Goal: Information Seeking & Learning: Learn about a topic

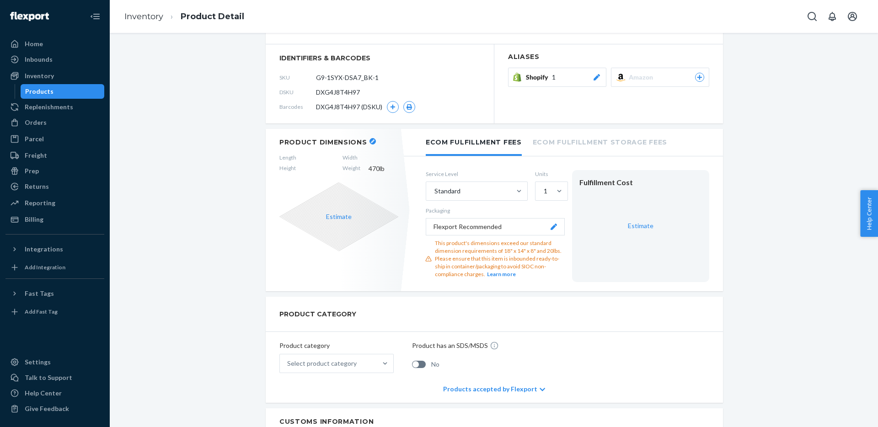
scroll to position [104, 0]
click at [873, 217] on span "Help Center" at bounding box center [869, 213] width 18 height 47
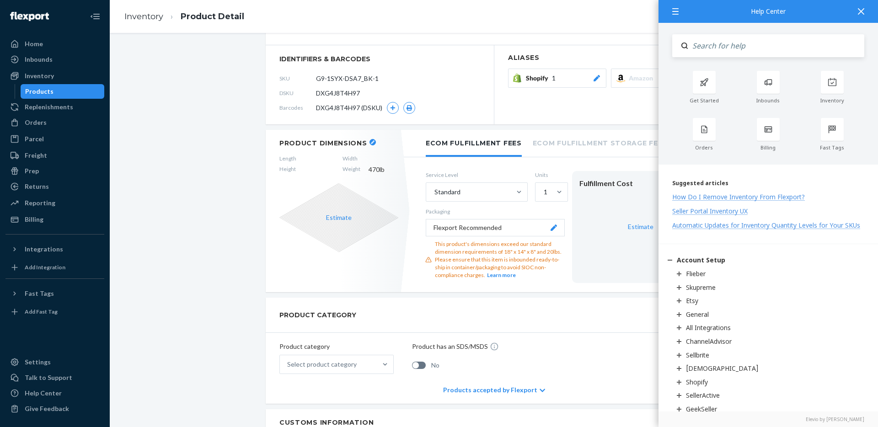
click at [764, 53] on input "Search" at bounding box center [775, 45] width 176 height 23
click at [853, 90] on div "Inventory" at bounding box center [832, 87] width 64 height 33
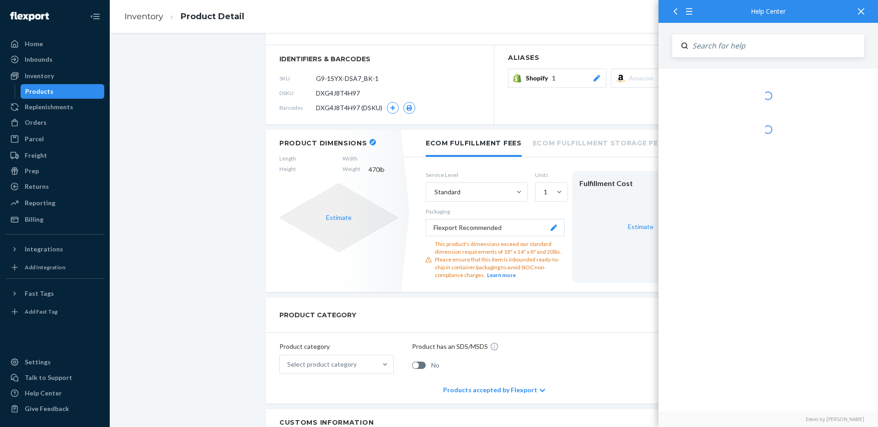
click at [835, 86] on div at bounding box center [767, 240] width 219 height 342
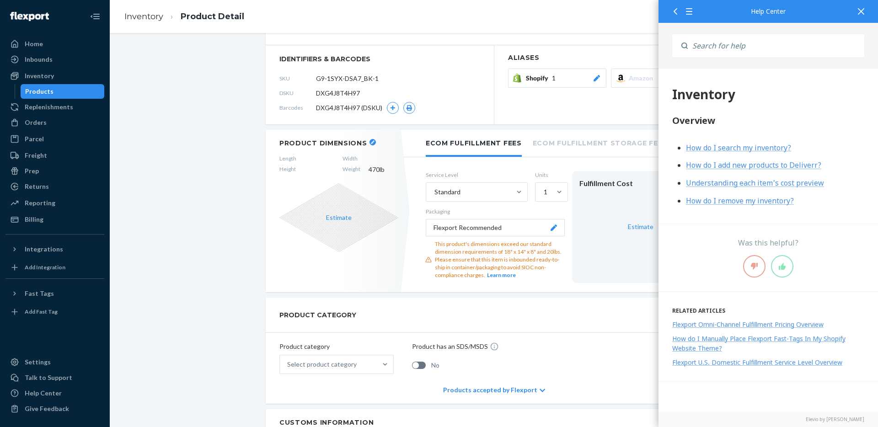
scroll to position [0, 0]
click at [771, 147] on span "How do I search my inventory?" at bounding box center [738, 148] width 105 height 10
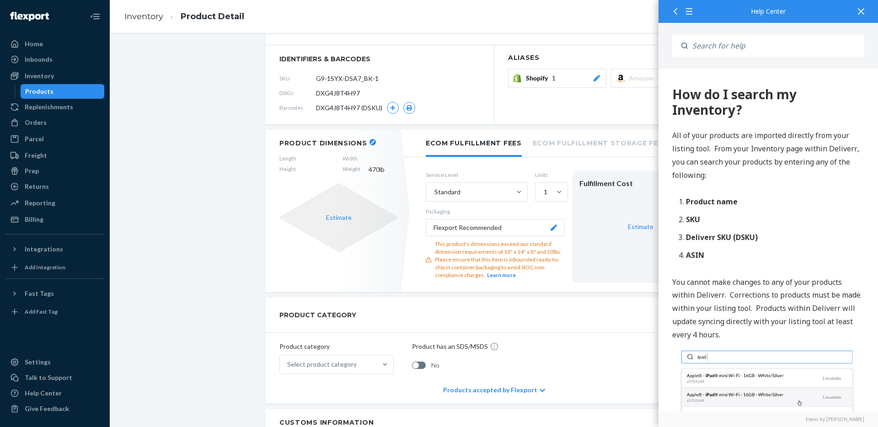
click at [855, 12] on div at bounding box center [861, 11] width 20 height 22
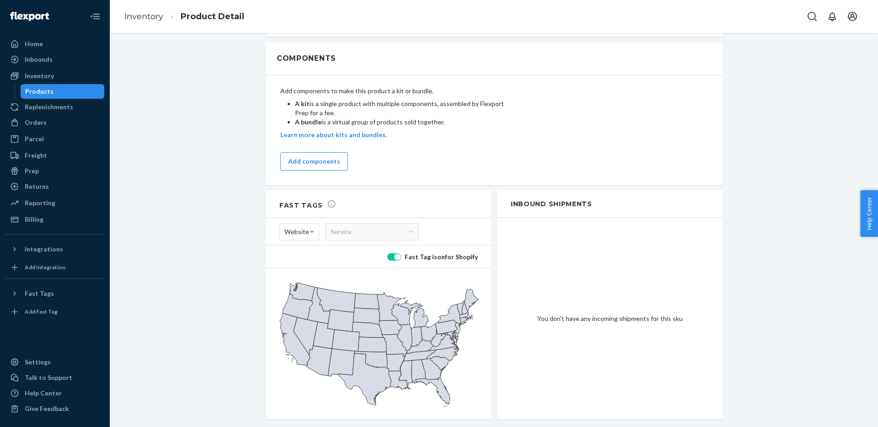
scroll to position [654, 0]
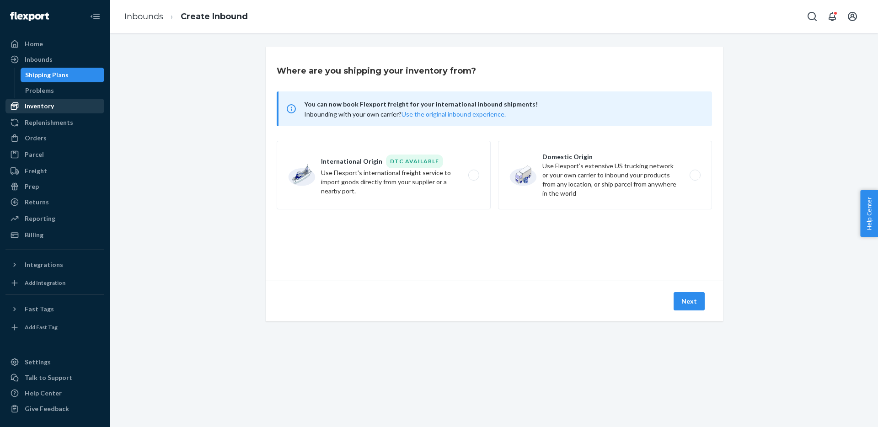
click at [45, 104] on div "Inventory" at bounding box center [39, 105] width 29 height 9
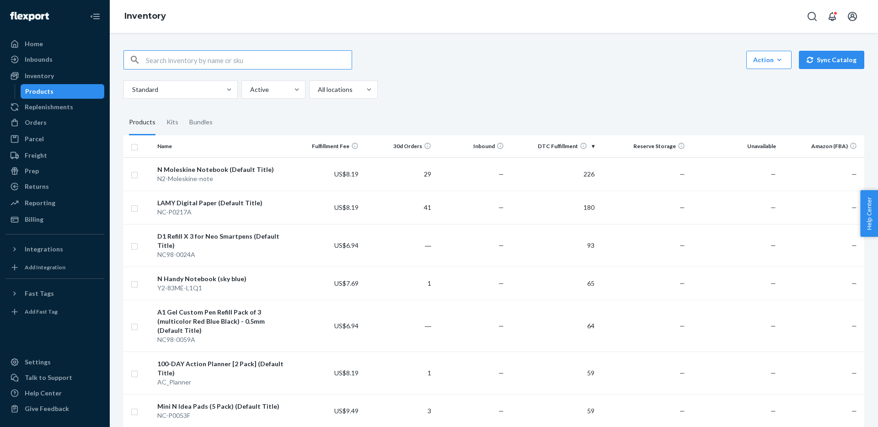
click at [562, 96] on div "Standard Active All locations" at bounding box center [490, 89] width 734 height 18
